Goal: Information Seeking & Learning: Learn about a topic

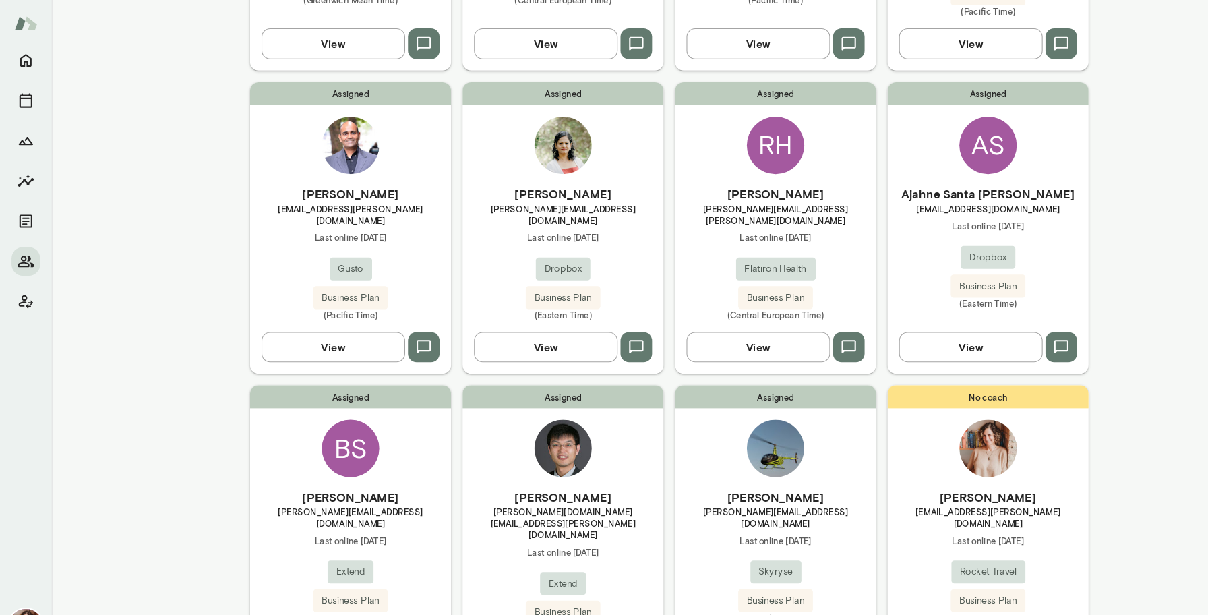
scroll to position [348, 0]
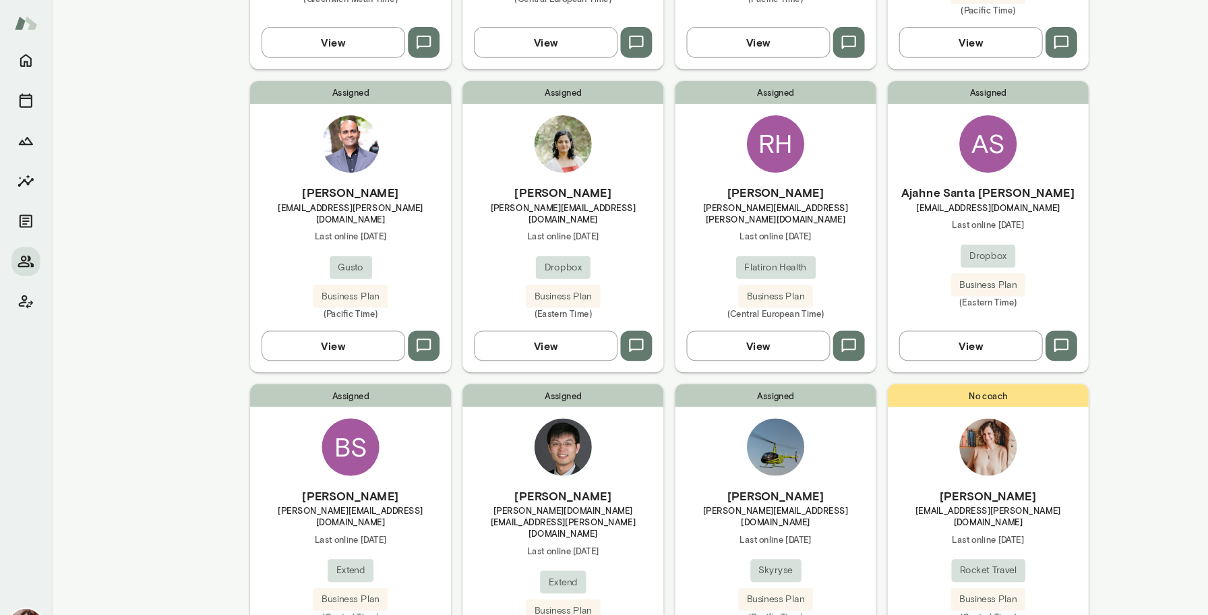
click at [458, 206] on div "[PERSON_NAME] [PERSON_NAME][EMAIL_ADDRESS][DOMAIN_NAME] Last online [DATE] Drop…" at bounding box center [528, 236] width 189 height 127
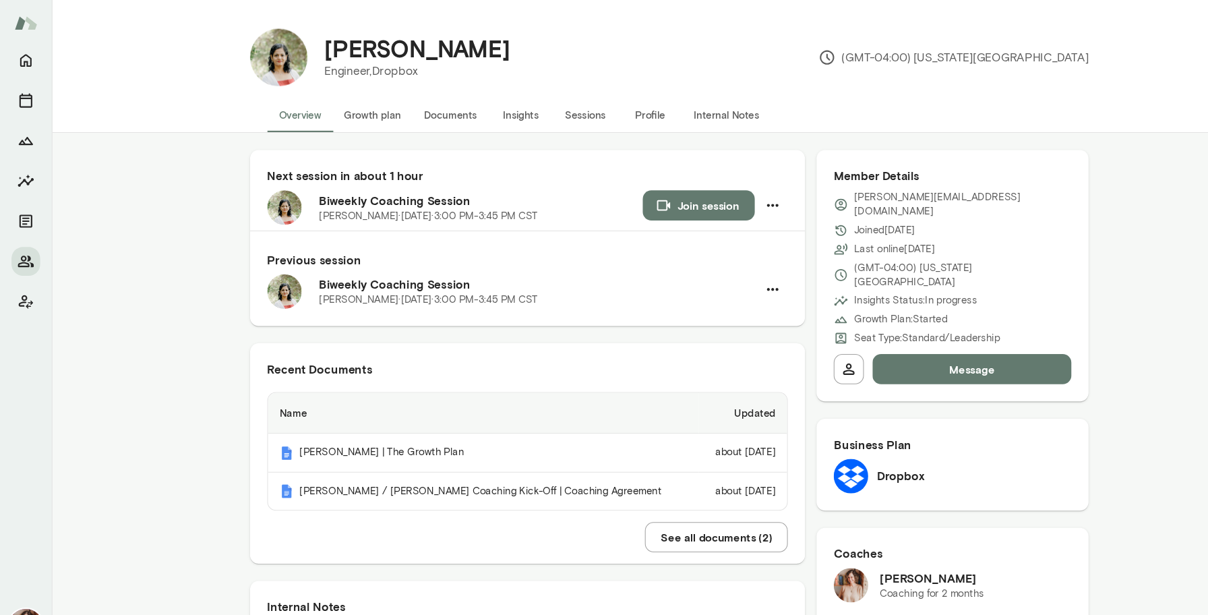
click at [497, 107] on button "Insights" at bounding box center [488, 108] width 61 height 32
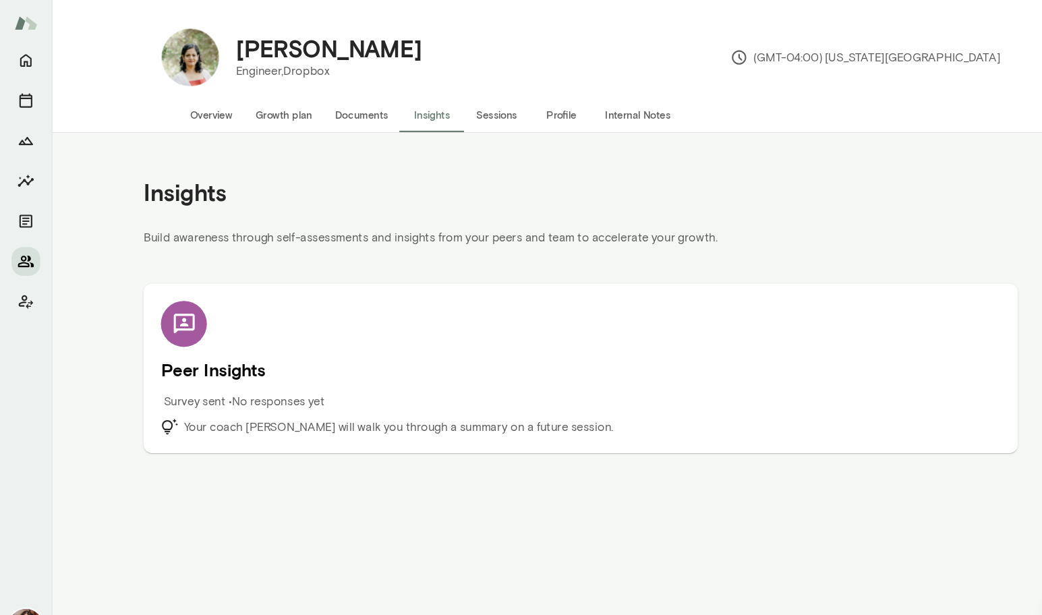
click at [18, 239] on icon "Members" at bounding box center [24, 245] width 16 height 16
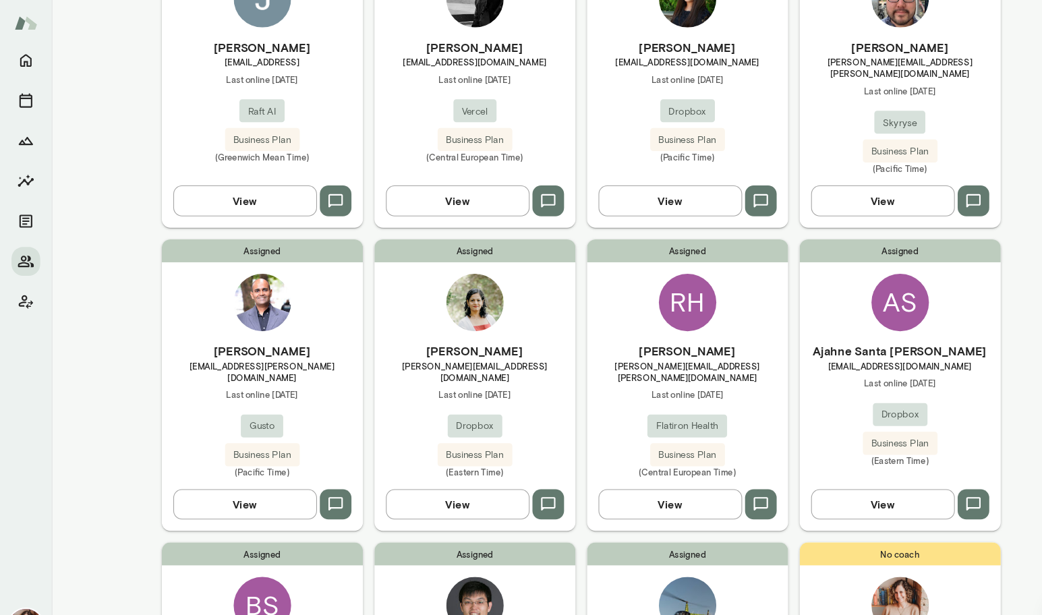
scroll to position [224, 0]
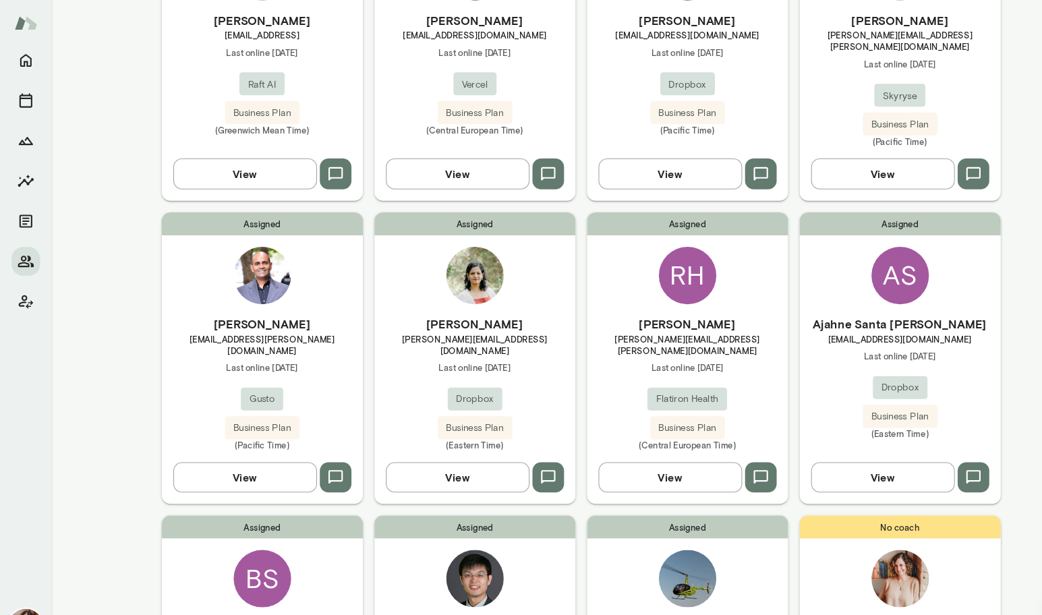
click at [606, 297] on h6 "[PERSON_NAME]" at bounding box center [645, 305] width 189 height 16
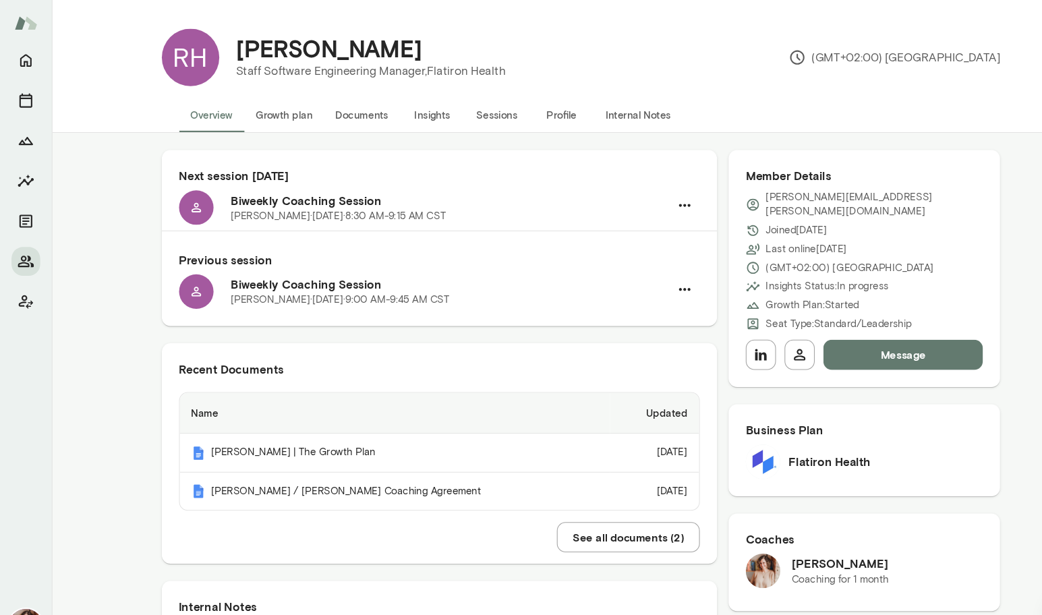
click at [400, 115] on button "Insights" at bounding box center [405, 108] width 61 height 32
